Goal: Task Accomplishment & Management: Manage account settings

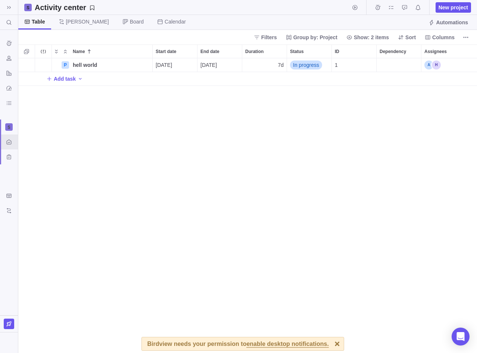
scroll to position [295, 459]
click at [177, 151] on div "P hell world Details [DATE] [DATE] 7d In progress 1 Add task" at bounding box center [247, 205] width 459 height 295
click at [447, 67] on div "Assignees" at bounding box center [459, 64] width 75 height 13
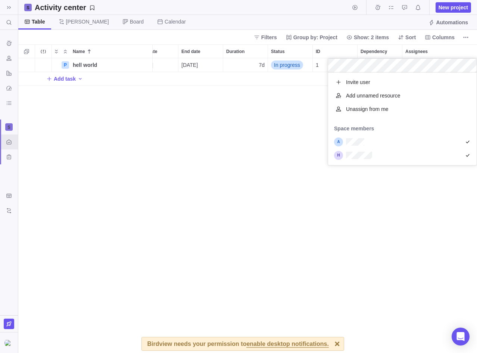
scroll to position [93, 149]
click at [384, 205] on div "P hell world Details [DATE] [DATE] 7d In progress 1 Add task" at bounding box center [247, 205] width 459 height 295
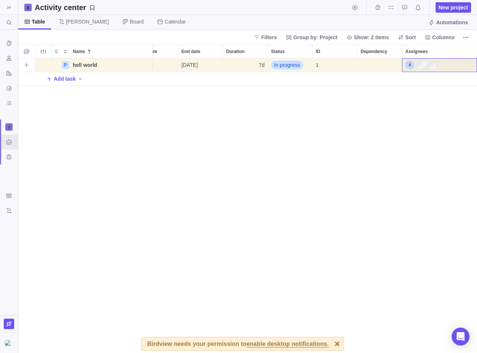
click at [437, 66] on div "Assignees" at bounding box center [440, 64] width 75 height 13
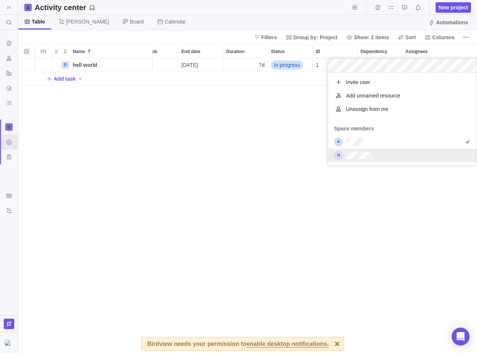
click at [340, 192] on div "P hell world Details [DATE] [DATE] 7d In progress 1 Add task" at bounding box center [247, 205] width 459 height 295
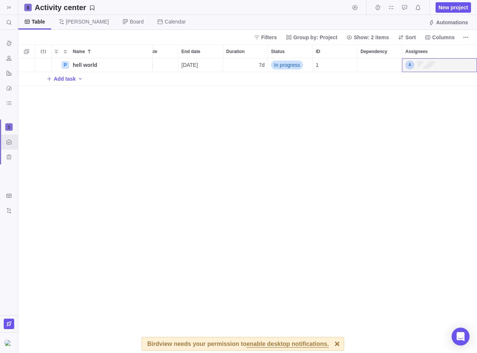
click at [331, 344] on div at bounding box center [337, 343] width 13 height 13
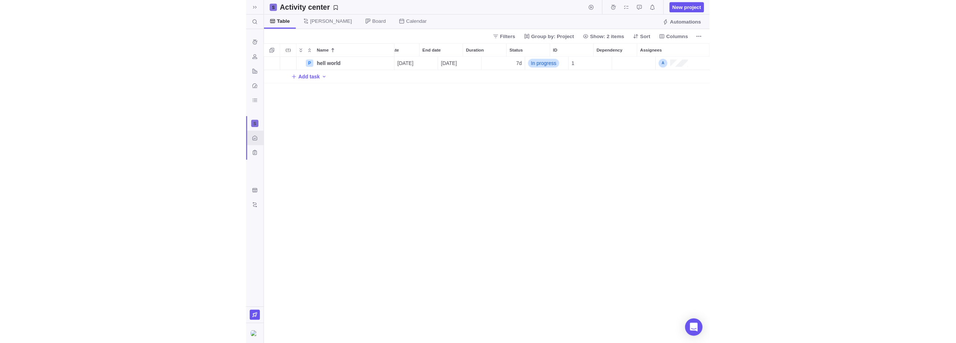
scroll to position [0, 0]
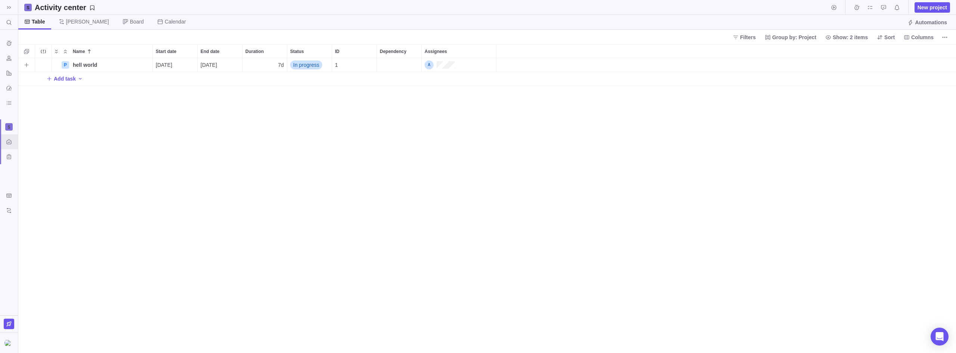
click at [392, 66] on div "Dependency" at bounding box center [399, 64] width 44 height 13
click at [397, 64] on div "Dependency" at bounding box center [399, 64] width 44 height 13
click at [401, 66] on div "Dependency" at bounding box center [399, 64] width 44 height 13
click at [394, 154] on div "P hell world Details [DATE] [DATE] 7d In progress 1 Add task" at bounding box center [487, 205] width 938 height 295
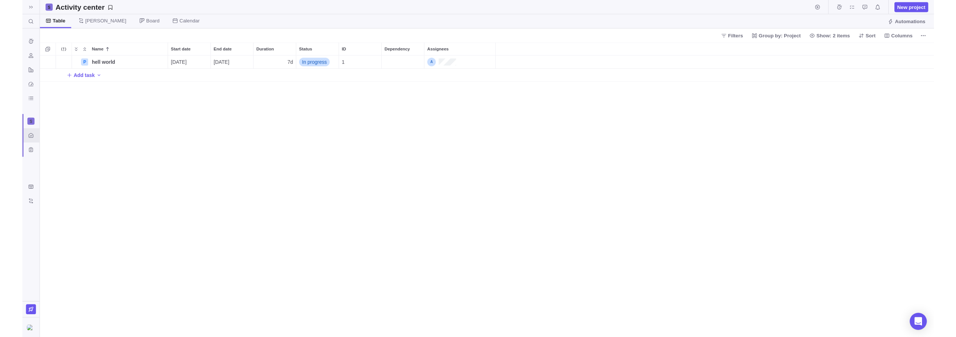
scroll to position [295, 938]
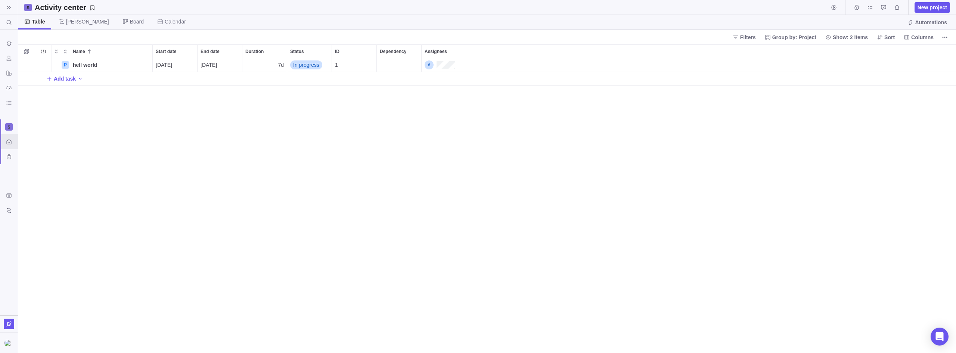
click at [477, 134] on div "P hell world Details [DATE] [DATE] 7d In progress 1 Add task" at bounding box center [487, 205] width 938 height 295
click at [451, 65] on div "Assignees" at bounding box center [440, 64] width 30 height 9
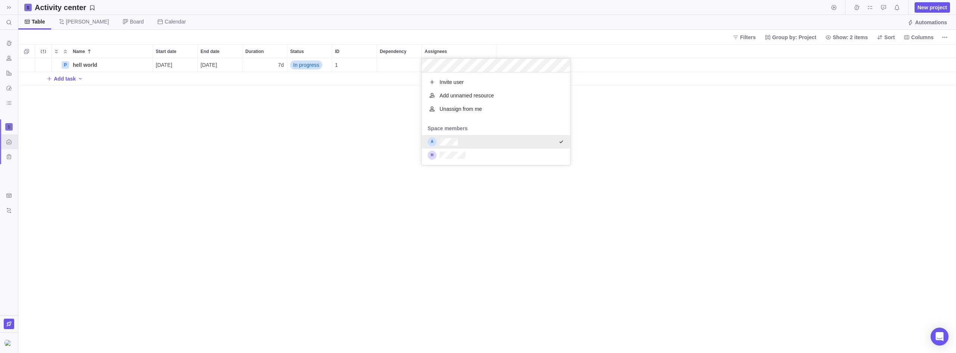
click at [462, 143] on div "grid" at bounding box center [496, 141] width 149 height 13
click at [327, 147] on div "Name Start date End date Duration Status ID Dependency Assignees P hell world D…" at bounding box center [487, 198] width 938 height 309
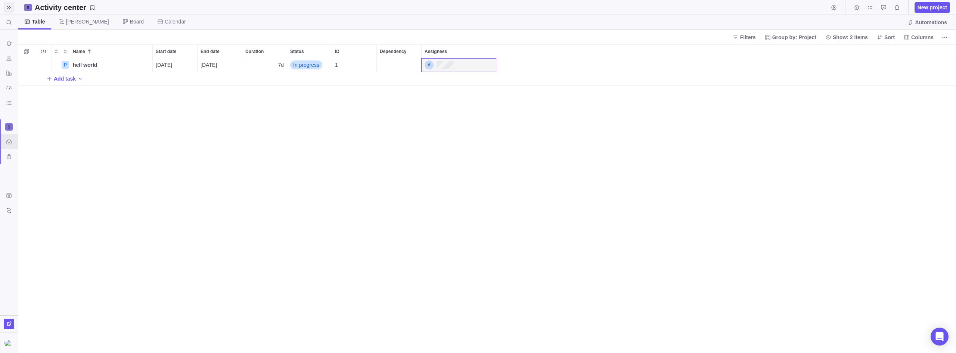
click at [7, 4] on icon at bounding box center [9, 7] width 6 height 6
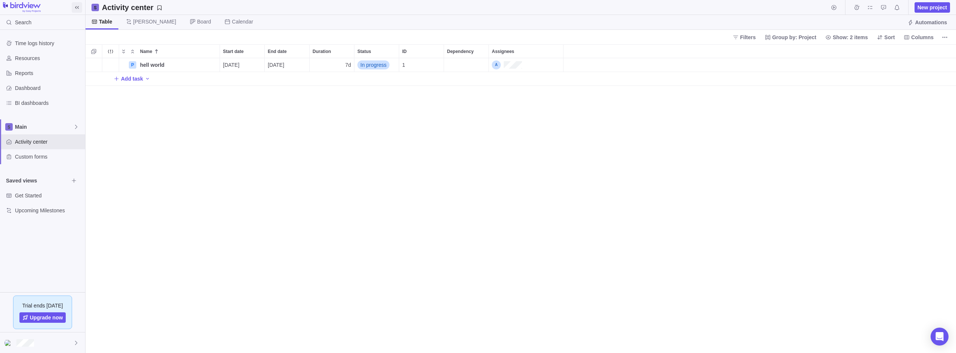
scroll to position [295, 870]
click at [49, 58] on span "Resources" at bounding box center [48, 58] width 67 height 7
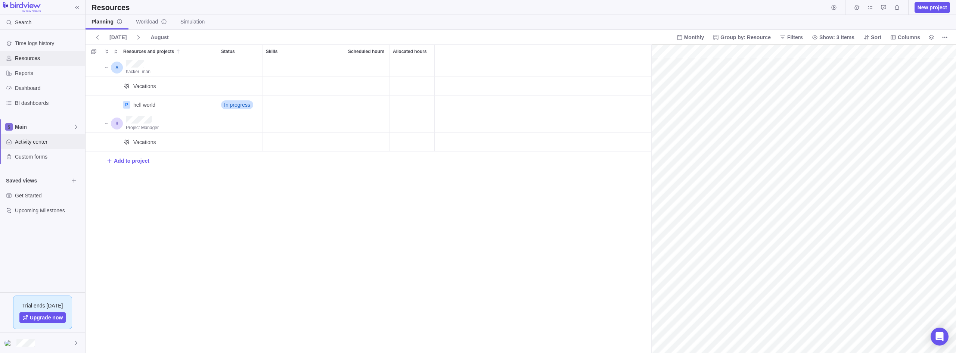
scroll to position [0, 32]
click at [37, 73] on span "Reports" at bounding box center [48, 72] width 67 height 7
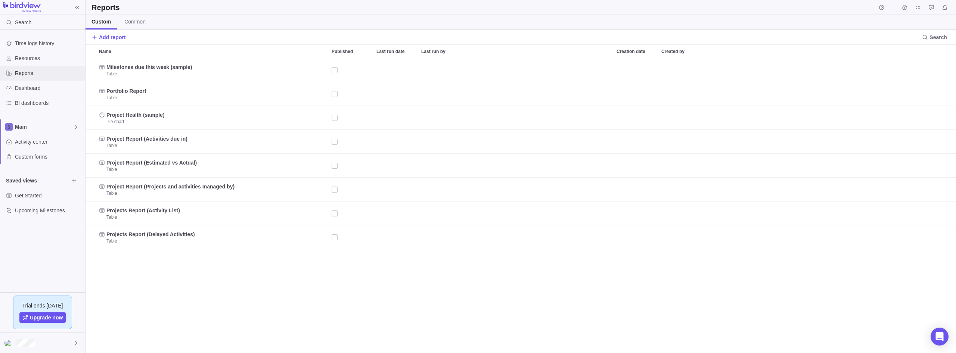
scroll to position [295, 870]
click at [34, 92] on div "Dashboard" at bounding box center [42, 88] width 85 height 15
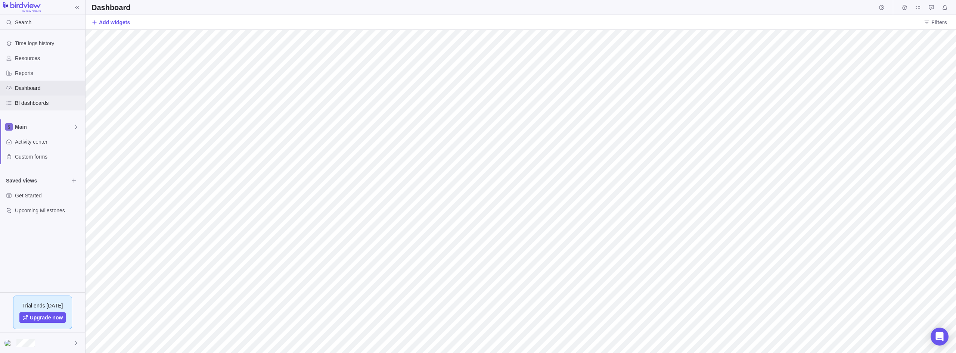
click at [38, 101] on span "BI dashboards" at bounding box center [48, 102] width 67 height 7
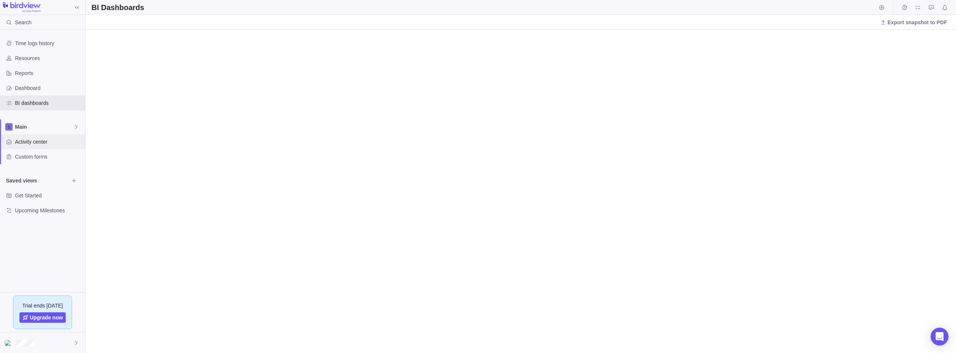
click at [44, 141] on span "Activity center" at bounding box center [48, 141] width 67 height 7
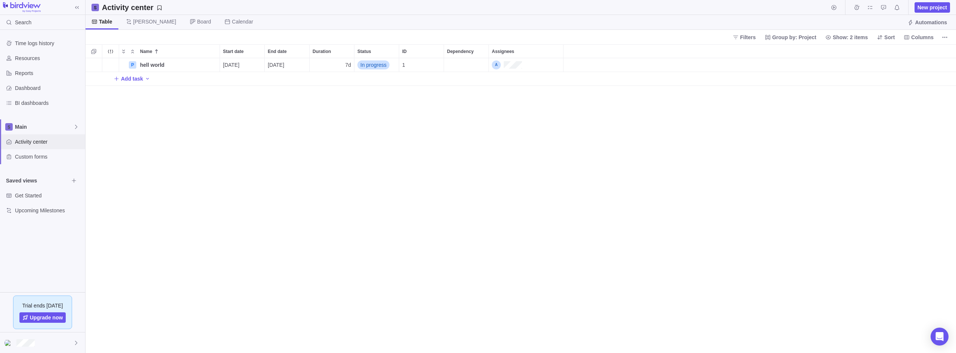
scroll to position [295, 870]
click at [477, 66] on div "Assignees" at bounding box center [507, 64] width 30 height 9
click at [373, 193] on div "Name Start date End date Duration Status ID Dependency Assignees P hell world D…" at bounding box center [521, 198] width 870 height 309
click at [48, 159] on span "Custom forms" at bounding box center [48, 156] width 67 height 7
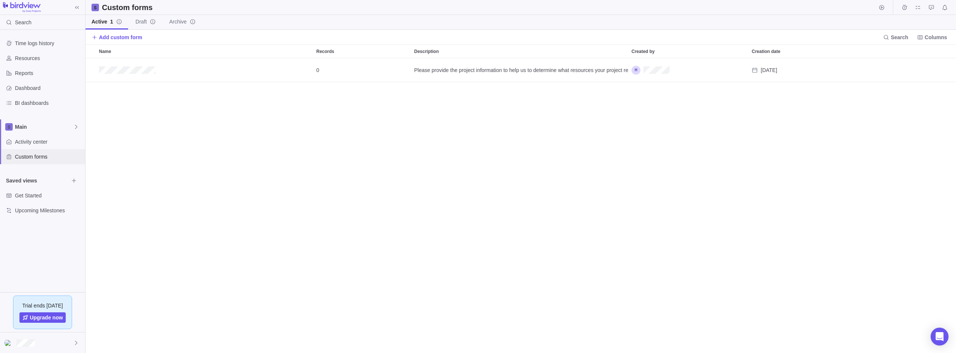
scroll to position [295, 870]
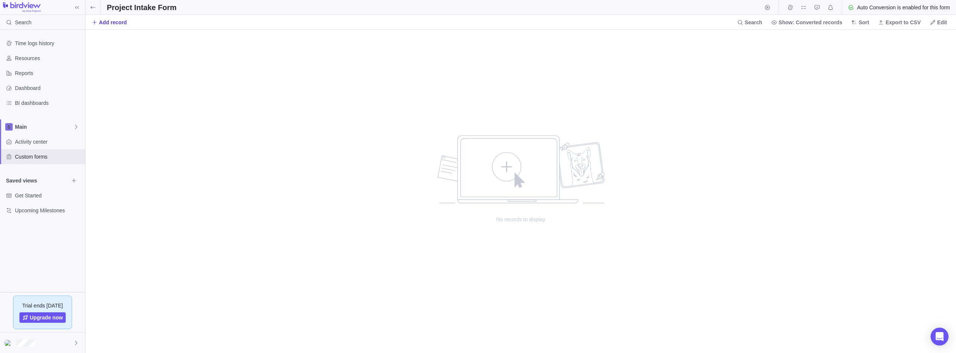
click at [115, 24] on span "Add record" at bounding box center [113, 22] width 28 height 7
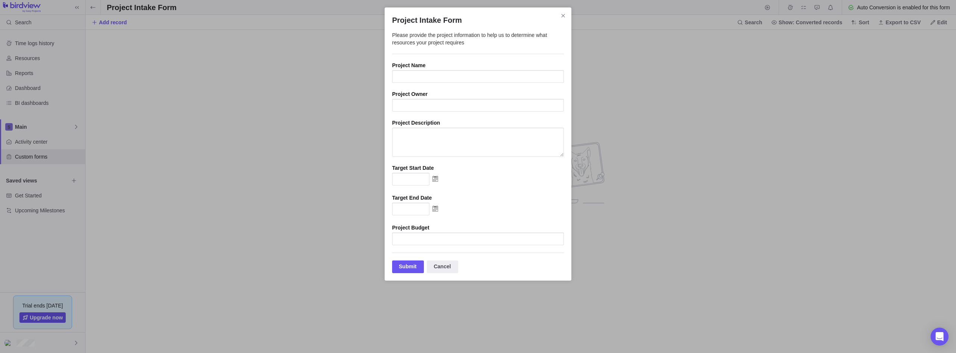
click at [477, 173] on div "Project Intake Form Please provide the project information to help us to determ…" at bounding box center [478, 176] width 956 height 353
click at [477, 15] on span "Close" at bounding box center [563, 15] width 10 height 10
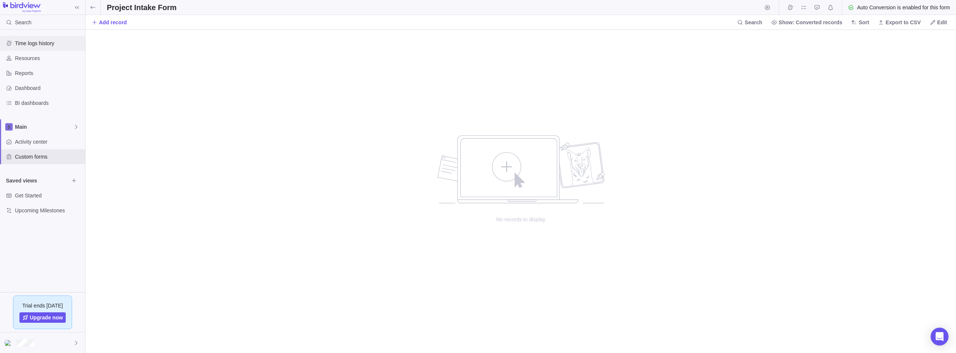
click at [49, 49] on div "Time logs history" at bounding box center [42, 43] width 85 height 15
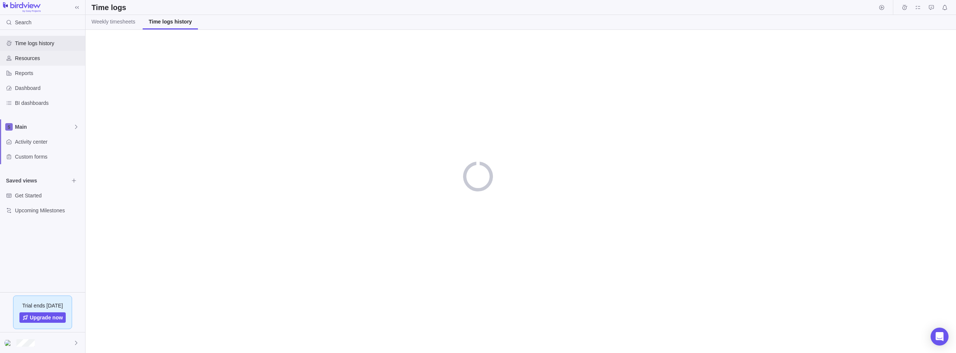
click at [34, 56] on span "Resources" at bounding box center [48, 58] width 67 height 7
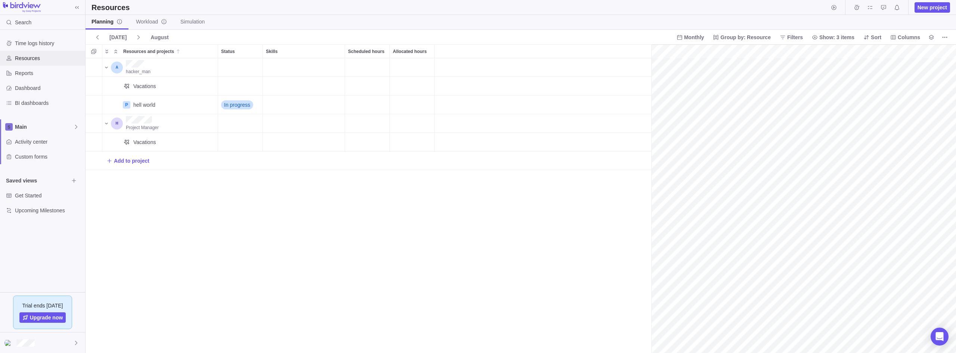
scroll to position [0, 32]
click at [477, 6] on span "New project" at bounding box center [933, 7] width 30 height 7
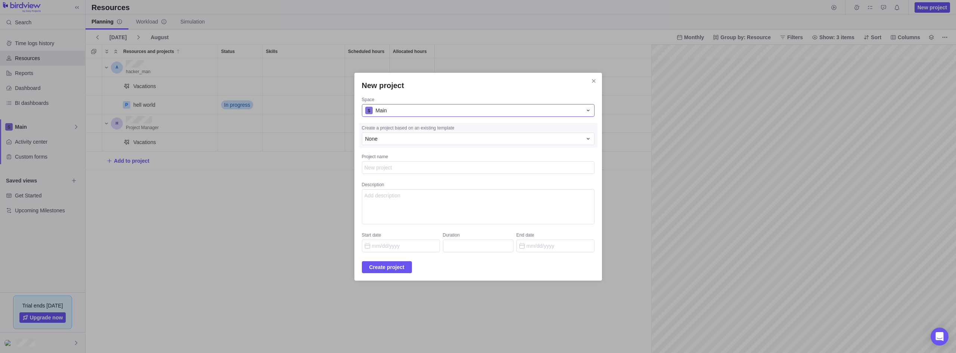
type textarea "x"
click at [477, 114] on div "Main" at bounding box center [473, 110] width 217 height 7
click at [477, 159] on div "New project Space Main Main Create a project based on an existing template None…" at bounding box center [478, 176] width 956 height 353
click at [477, 81] on icon "Close" at bounding box center [594, 81] width 6 height 6
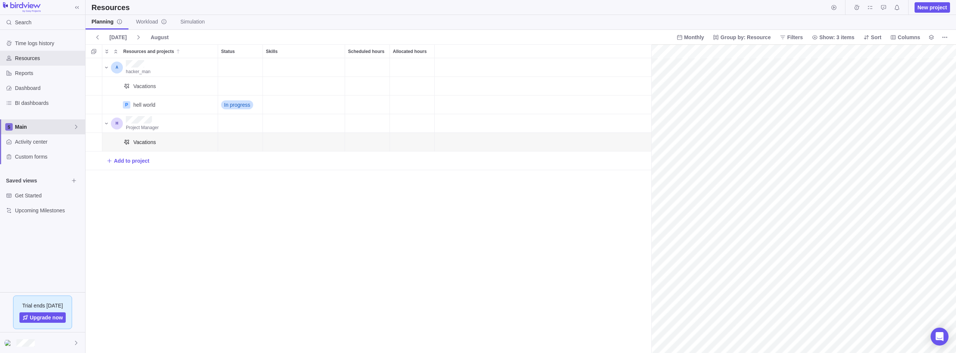
click at [78, 130] on div "Main" at bounding box center [42, 126] width 85 height 15
click at [186, 218] on body "Search Time logs history Resources Reports Dashboard BI dashboards Main Activit…" at bounding box center [478, 176] width 956 height 353
click at [30, 79] on div "Reports" at bounding box center [42, 73] width 85 height 15
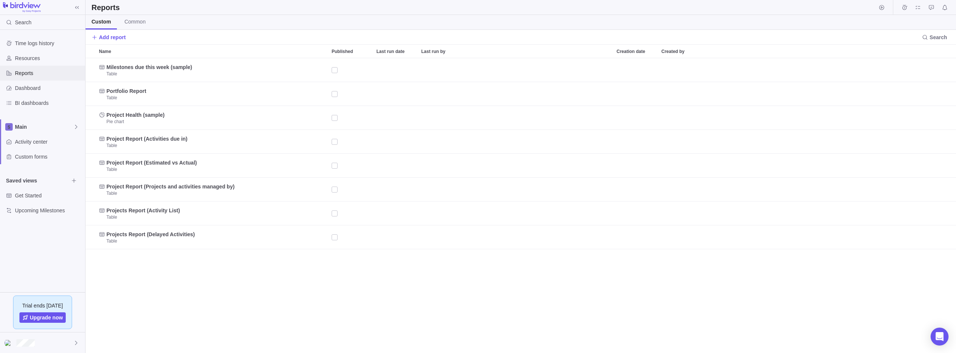
scroll to position [295, 870]
click at [27, 81] on div "Dashboard" at bounding box center [42, 88] width 85 height 15
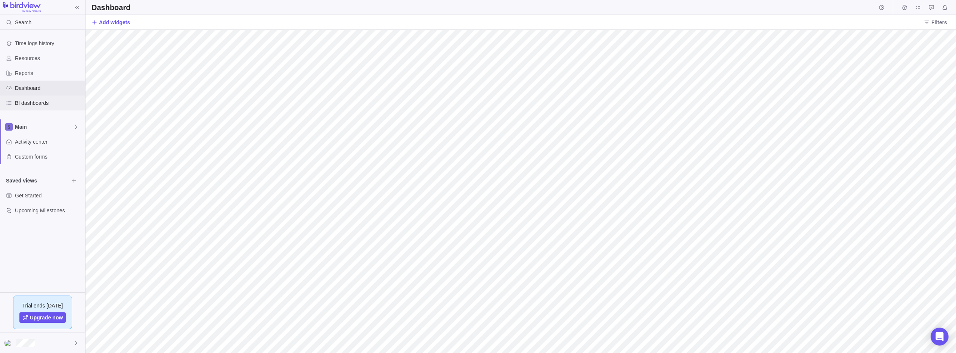
click at [32, 101] on span "BI dashboards" at bounding box center [48, 102] width 67 height 7
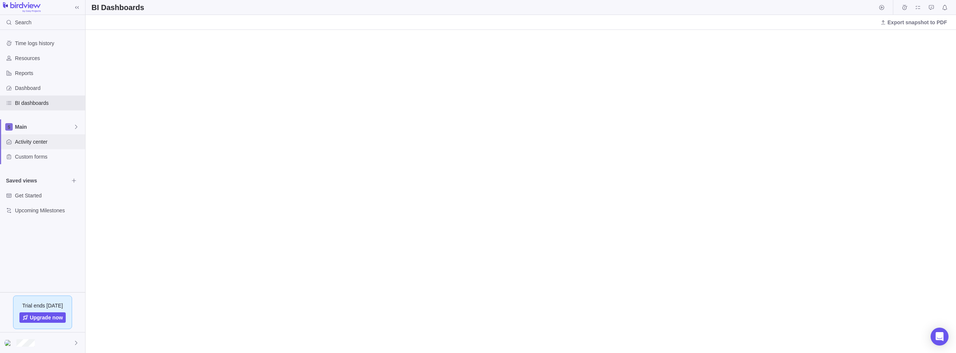
click at [34, 146] on div "Activity center" at bounding box center [42, 141] width 85 height 15
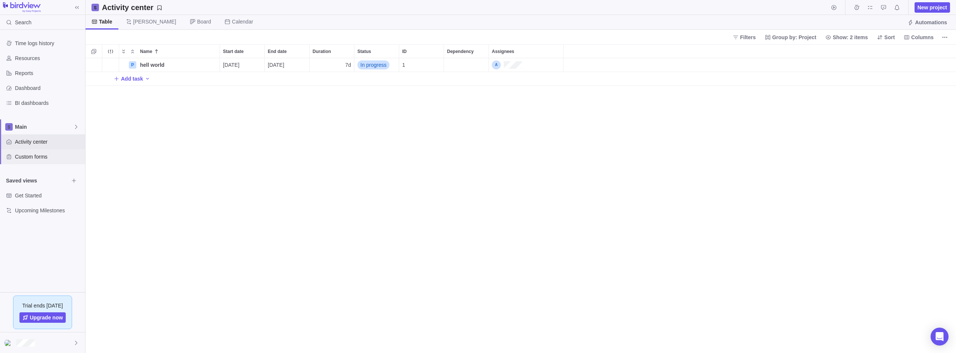
scroll to position [295, 870]
click at [34, 156] on span "Custom forms" at bounding box center [48, 156] width 67 height 7
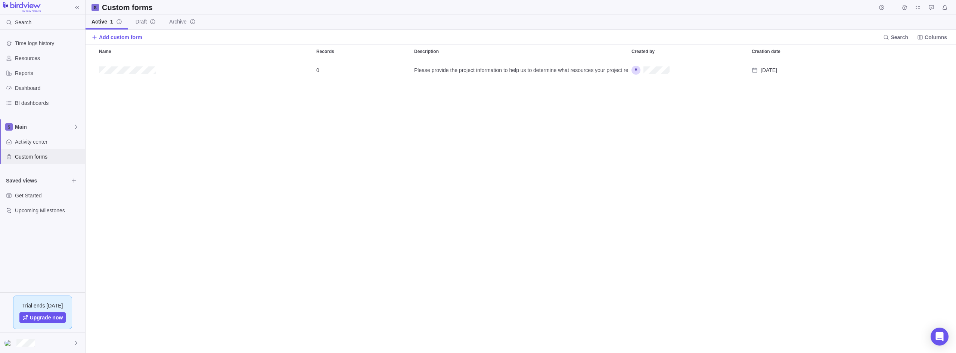
scroll to position [295, 870]
click at [27, 339] on div at bounding box center [42, 343] width 85 height 21
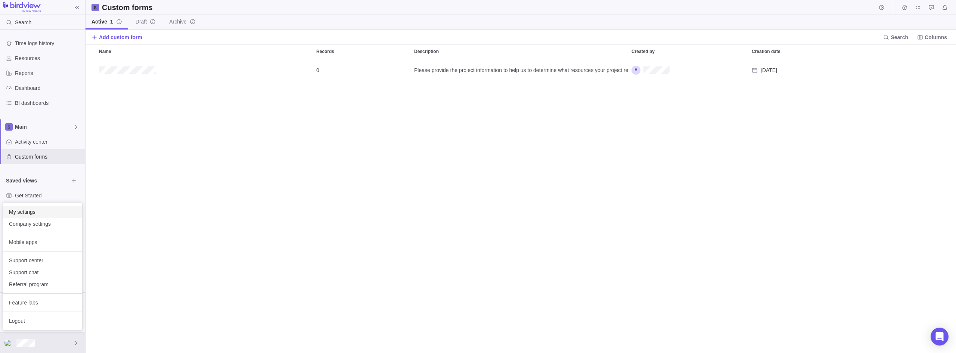
click at [41, 211] on span "My settings" at bounding box center [42, 211] width 67 height 7
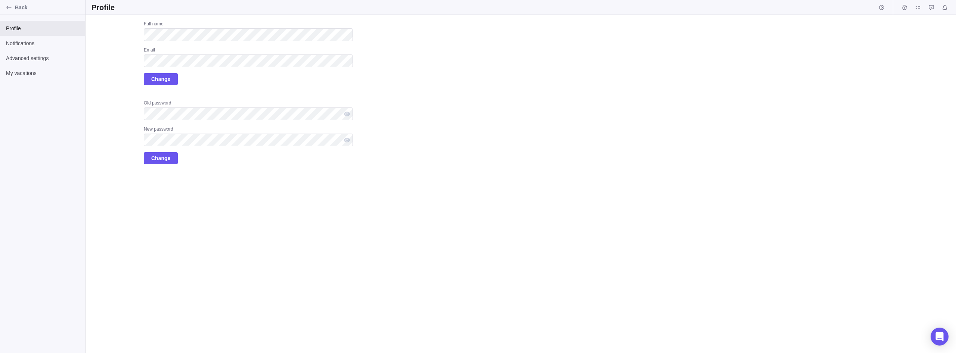
click at [218, 89] on div "Full name Email Change Old password New password Change" at bounding box center [248, 92] width 209 height 143
click at [44, 44] on span "Notifications" at bounding box center [42, 43] width 73 height 7
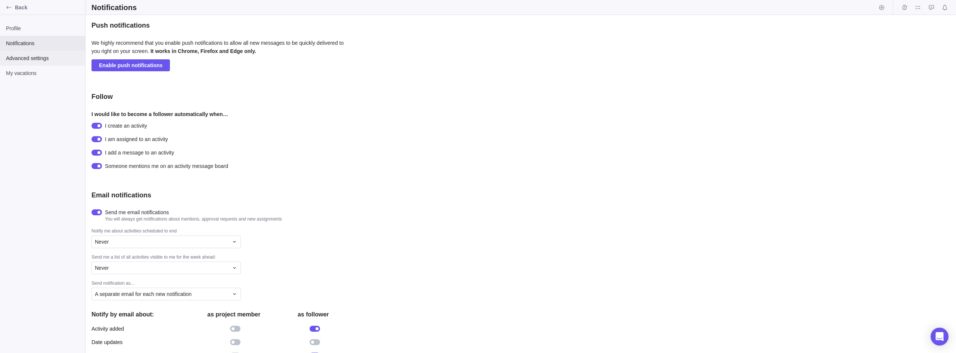
click at [27, 58] on span "Advanced settings" at bounding box center [42, 58] width 73 height 7
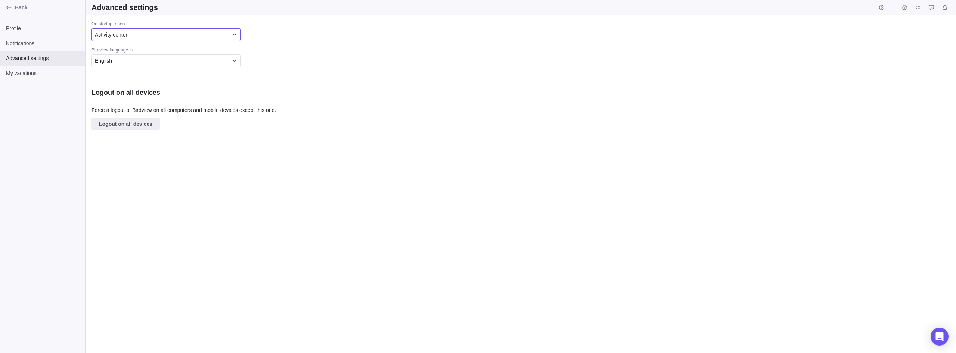
click at [163, 34] on div "Activity center" at bounding box center [162, 34] width 134 height 7
click at [342, 68] on div "On startup, open... Activity center Activity center Customers Dashboard My assi…" at bounding box center [521, 184] width 870 height 338
click at [27, 70] on span "My vacations" at bounding box center [42, 72] width 73 height 7
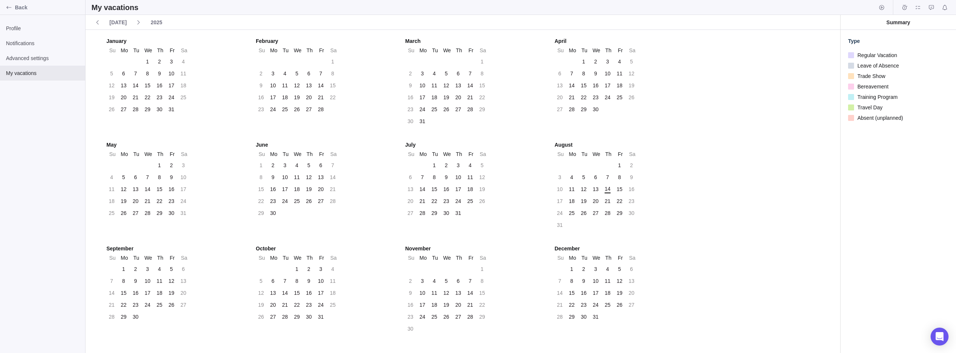
click at [477, 106] on span "Travel Day" at bounding box center [868, 107] width 28 height 10
click at [477, 202] on div "18" at bounding box center [572, 201] width 6 height 7
click at [477, 118] on div at bounding box center [851, 118] width 6 height 6
click at [477, 215] on div "29" at bounding box center [620, 212] width 6 height 7
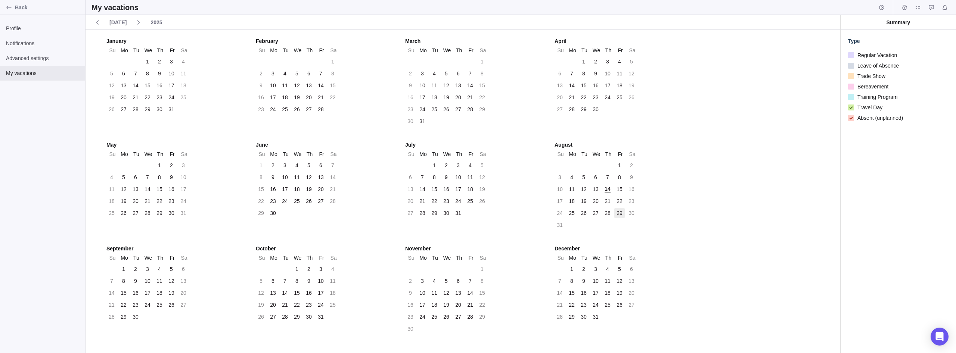
click at [477, 215] on div "29" at bounding box center [620, 212] width 6 height 7
click at [477, 216] on div "January Su Mo Tu We Th Fr Sa 29 30 31 1 2 3 4 5 6 7 8 9 10 11 12 13 14 15 16 17…" at bounding box center [463, 191] width 755 height 323
click at [23, 59] on span "Advanced settings" at bounding box center [42, 58] width 73 height 7
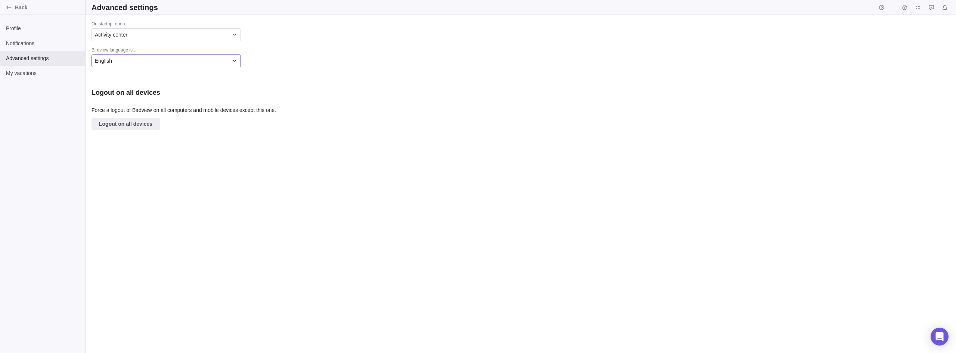
click at [112, 62] on div "English" at bounding box center [162, 60] width 134 height 7
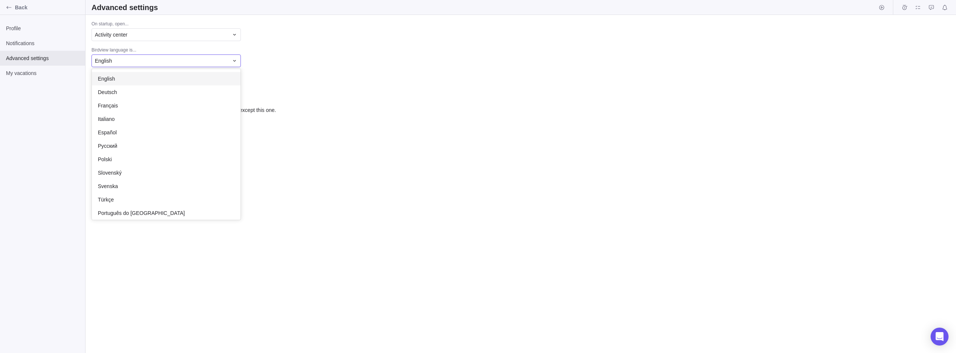
scroll to position [151, 149]
click at [295, 72] on div "On startup, open... Activity center Birdview language is... English English Deu…" at bounding box center [521, 184] width 870 height 338
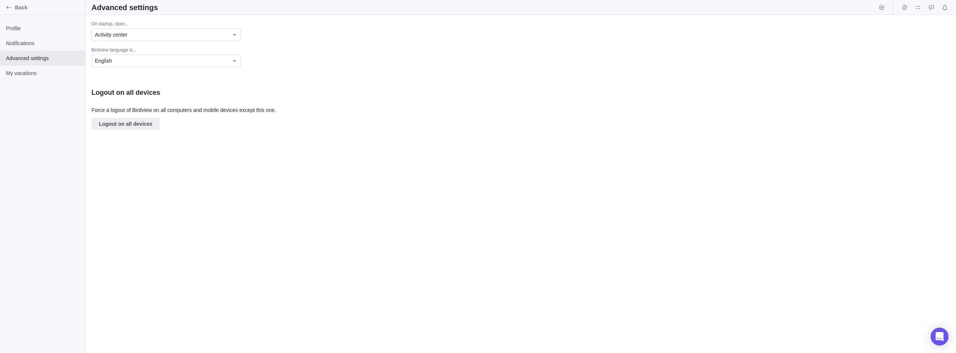
click at [213, 44] on div "On startup, open... Activity center Birdview language is... English" at bounding box center [221, 44] width 261 height 46
click at [215, 38] on div "Activity center" at bounding box center [162, 34] width 134 height 7
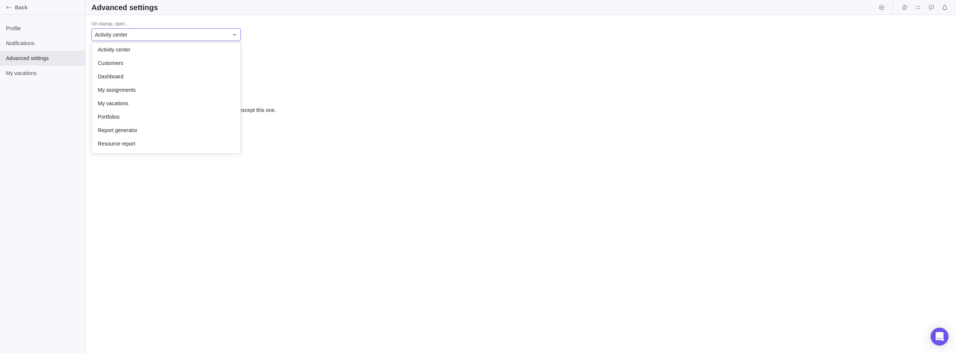
scroll to position [0, 0]
click at [159, 118] on div "Portfolios" at bounding box center [166, 119] width 149 height 13
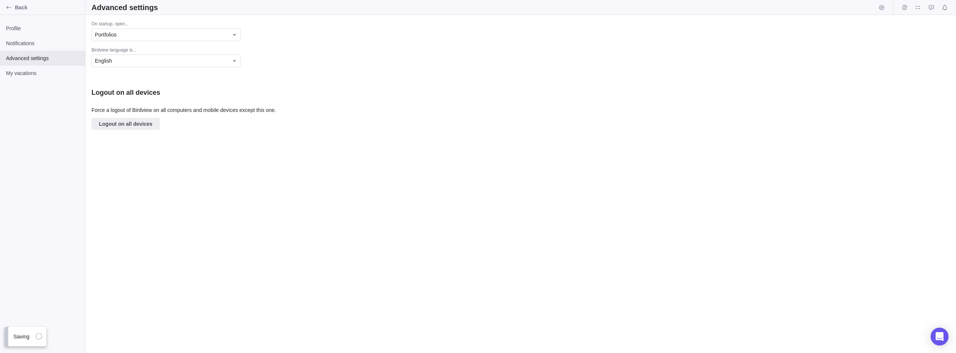
click at [318, 107] on p "Force a logout of Birdview on all computers and mobile devices except this one." at bounding box center [221, 112] width 261 height 12
click at [19, 39] on div "Notifications" at bounding box center [42, 43] width 85 height 15
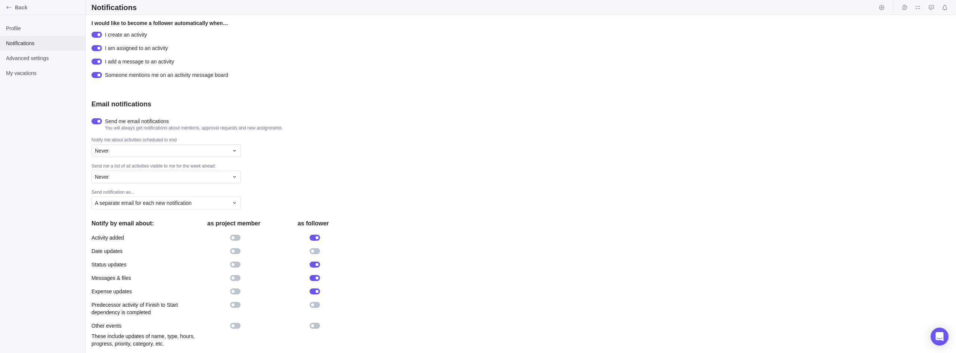
scroll to position [91, 0]
click at [212, 153] on div "Never" at bounding box center [162, 150] width 134 height 7
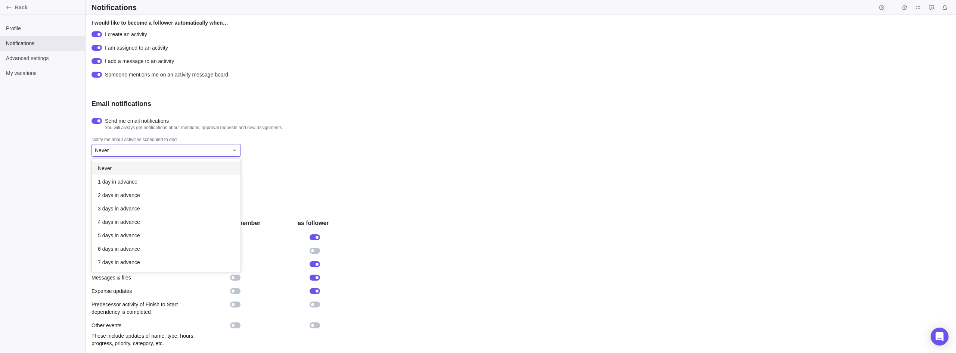
scroll to position [114, 149]
click at [477, 128] on div "Push notifications We highly recommend that you enable push notifications to al…" at bounding box center [521, 184] width 870 height 338
click at [205, 177] on div "Never" at bounding box center [162, 176] width 134 height 7
click at [477, 178] on div "Push notifications We highly recommend that you enable push notifications to al…" at bounding box center [521, 184] width 870 height 338
click at [30, 28] on span "Profile" at bounding box center [42, 28] width 73 height 7
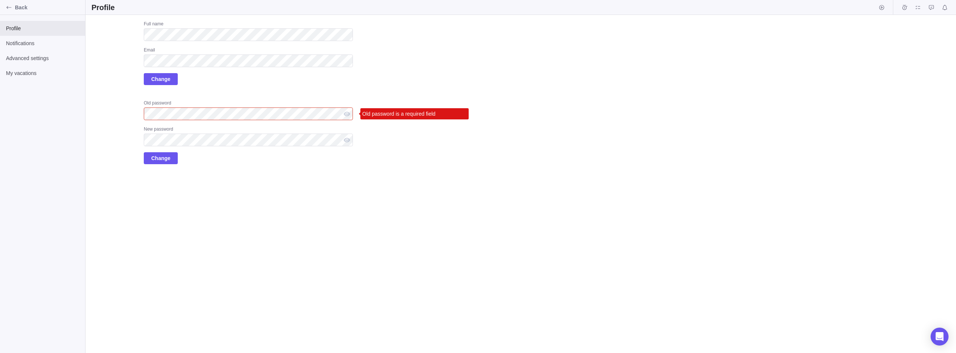
click at [443, 141] on div "Upload Full name Email Change Old password Old password is a required field New…" at bounding box center [521, 184] width 870 height 338
click at [409, 204] on div "Upload Full name Email Change Old password Old password is a required field New…" at bounding box center [521, 184] width 870 height 338
click at [166, 157] on span "Change" at bounding box center [160, 158] width 19 height 9
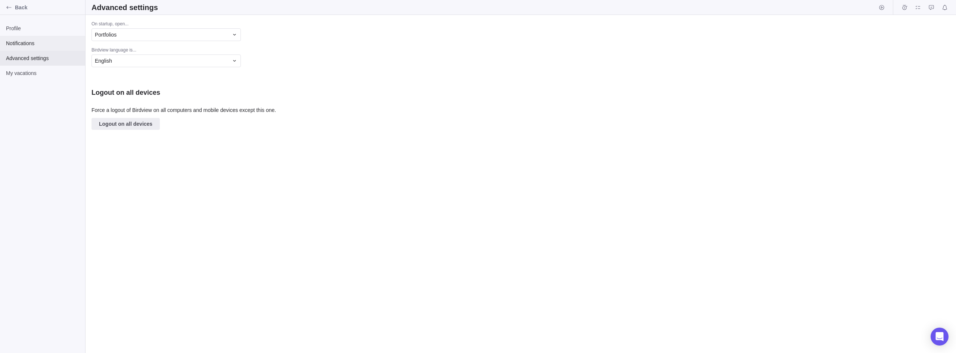
click at [49, 45] on span "Notifications" at bounding box center [42, 43] width 73 height 7
